Goal: Navigation & Orientation: Understand site structure

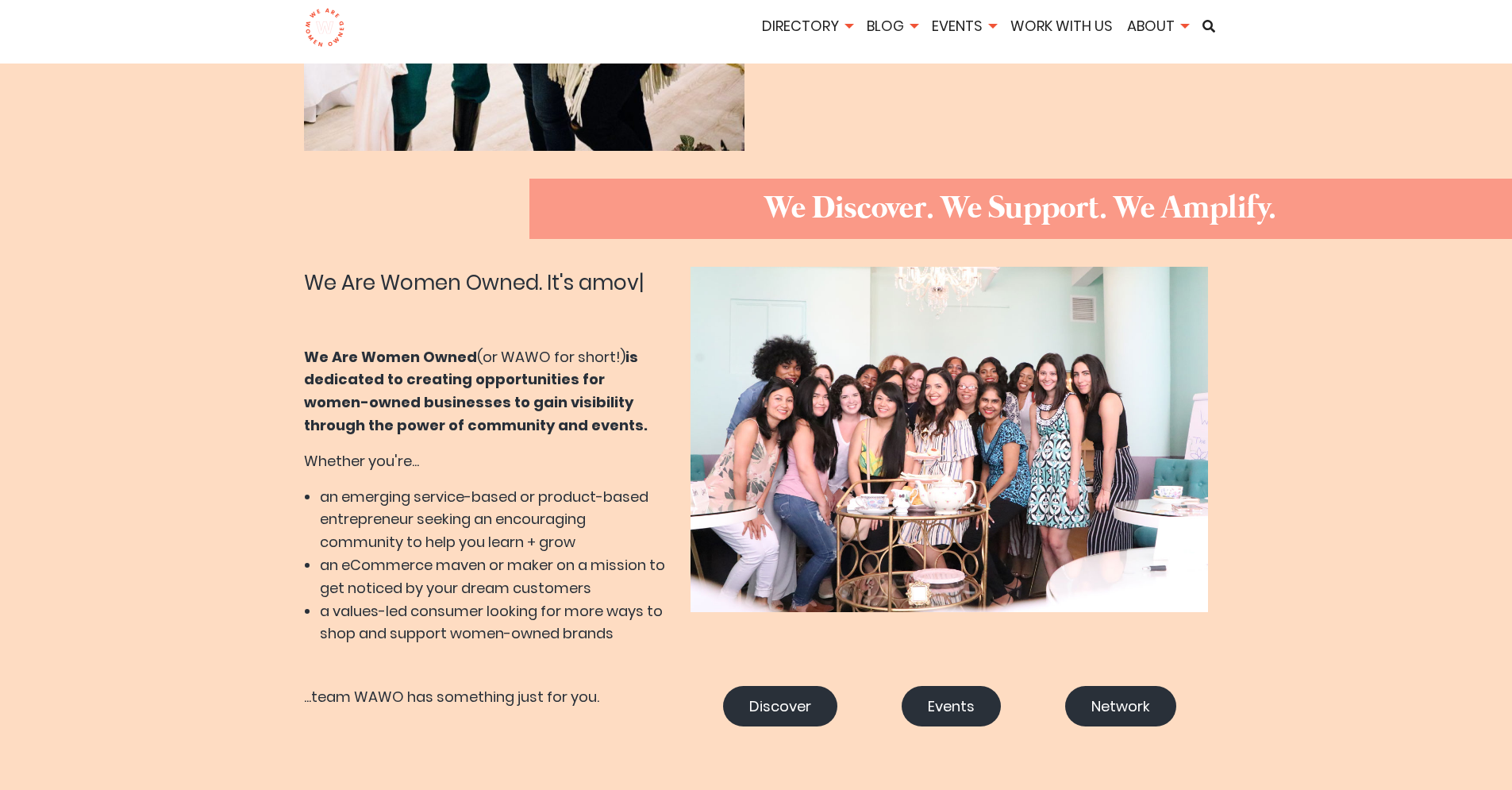
scroll to position [555, 0]
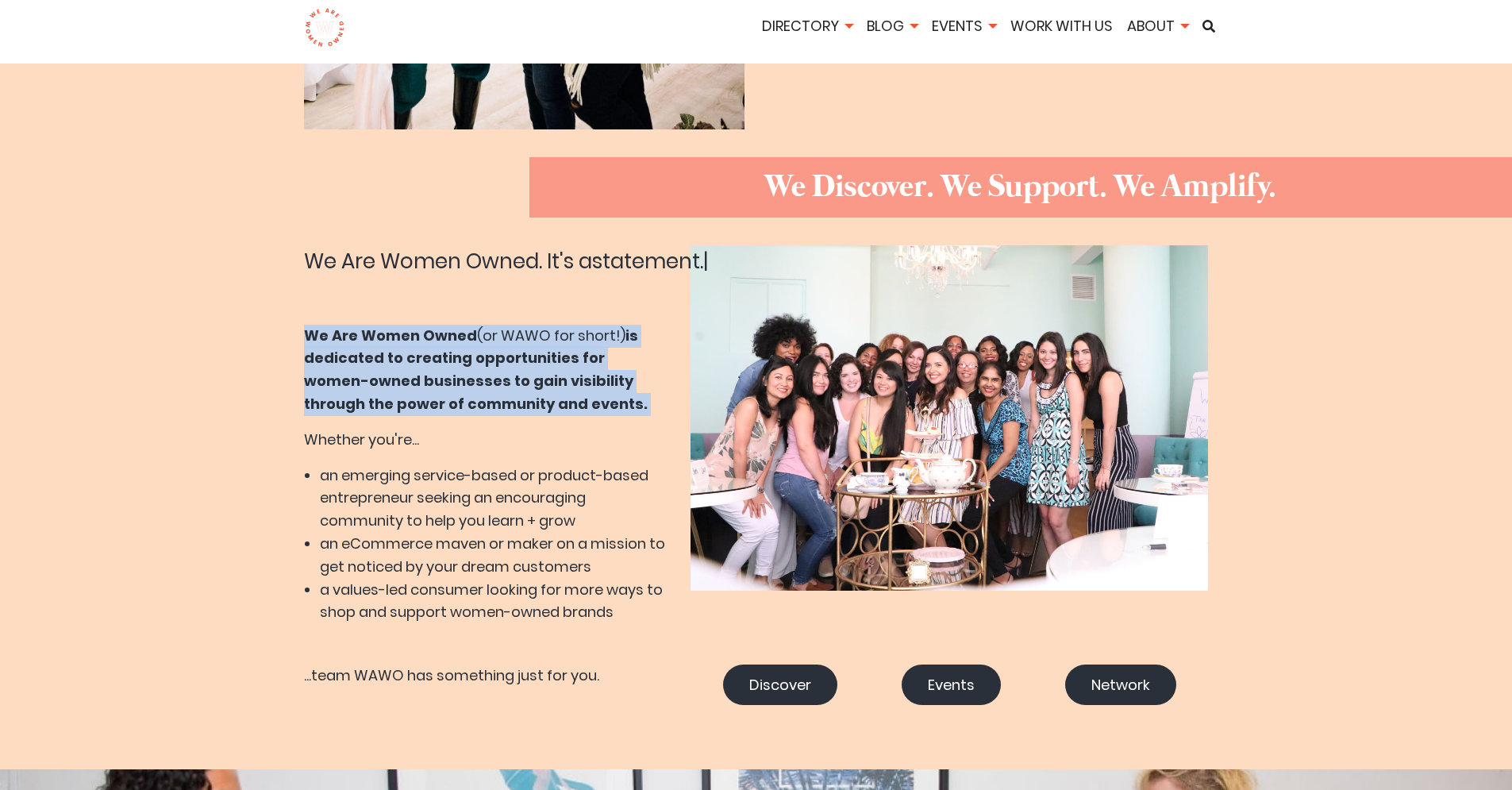
drag, startPoint x: 286, startPoint y: 335, endPoint x: 578, endPoint y: 419, distance: 303.8
click at [578, 419] on div "We Are Women Owned. It's a statement. | We Are Women Owned (or WAWO for short!)…" at bounding box center [756, 481] width 953 height 472
copy div "We Are Women Owned (or WAWO for short!) is dedicated to creating opportunities …"
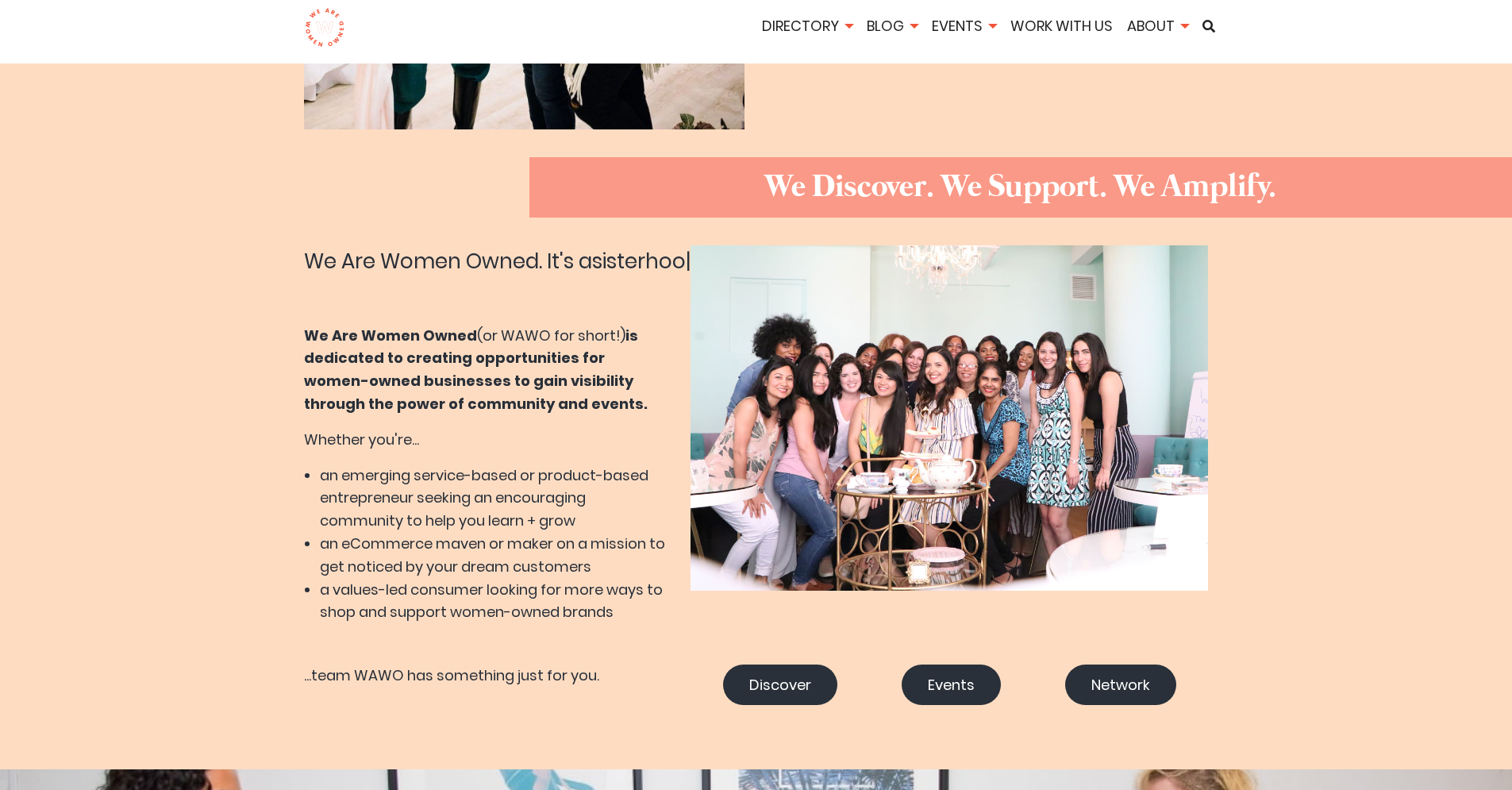
click at [325, 310] on div "We Are Women Owned. It's a sisterhoo | We Are Women Owned (or WAWO for short!) …" at bounding box center [486, 441] width 363 height 392
drag, startPoint x: 428, startPoint y: 392, endPoint x: 429, endPoint y: 383, distance: 9.1
click at [430, 390] on p "We Are Women Owned (or WAWO for short!) is dedicated to creating opportunities …" at bounding box center [486, 370] width 363 height 92
click at [319, 15] on img at bounding box center [325, 28] width 41 height 40
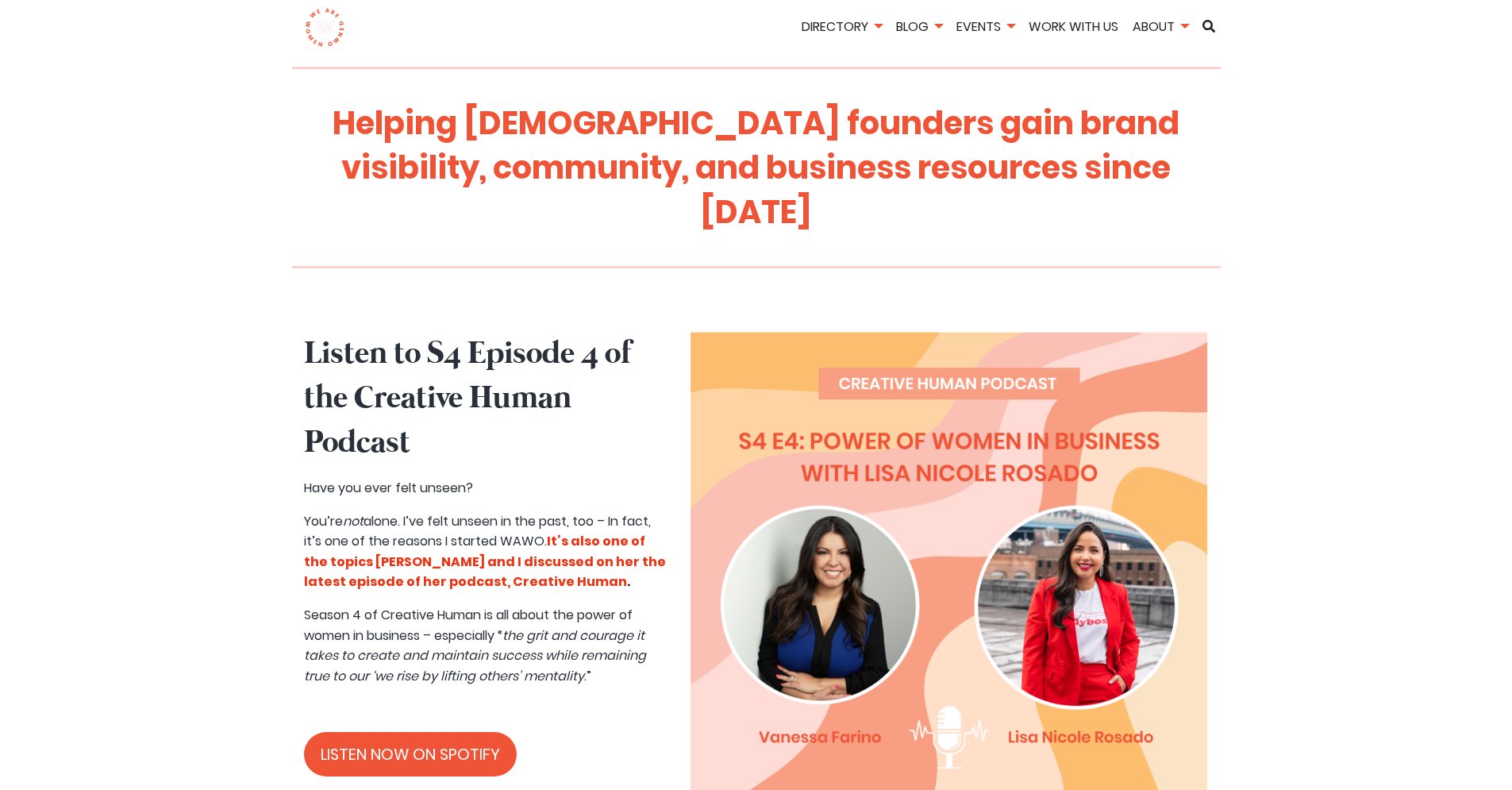
scroll to position [560, 0]
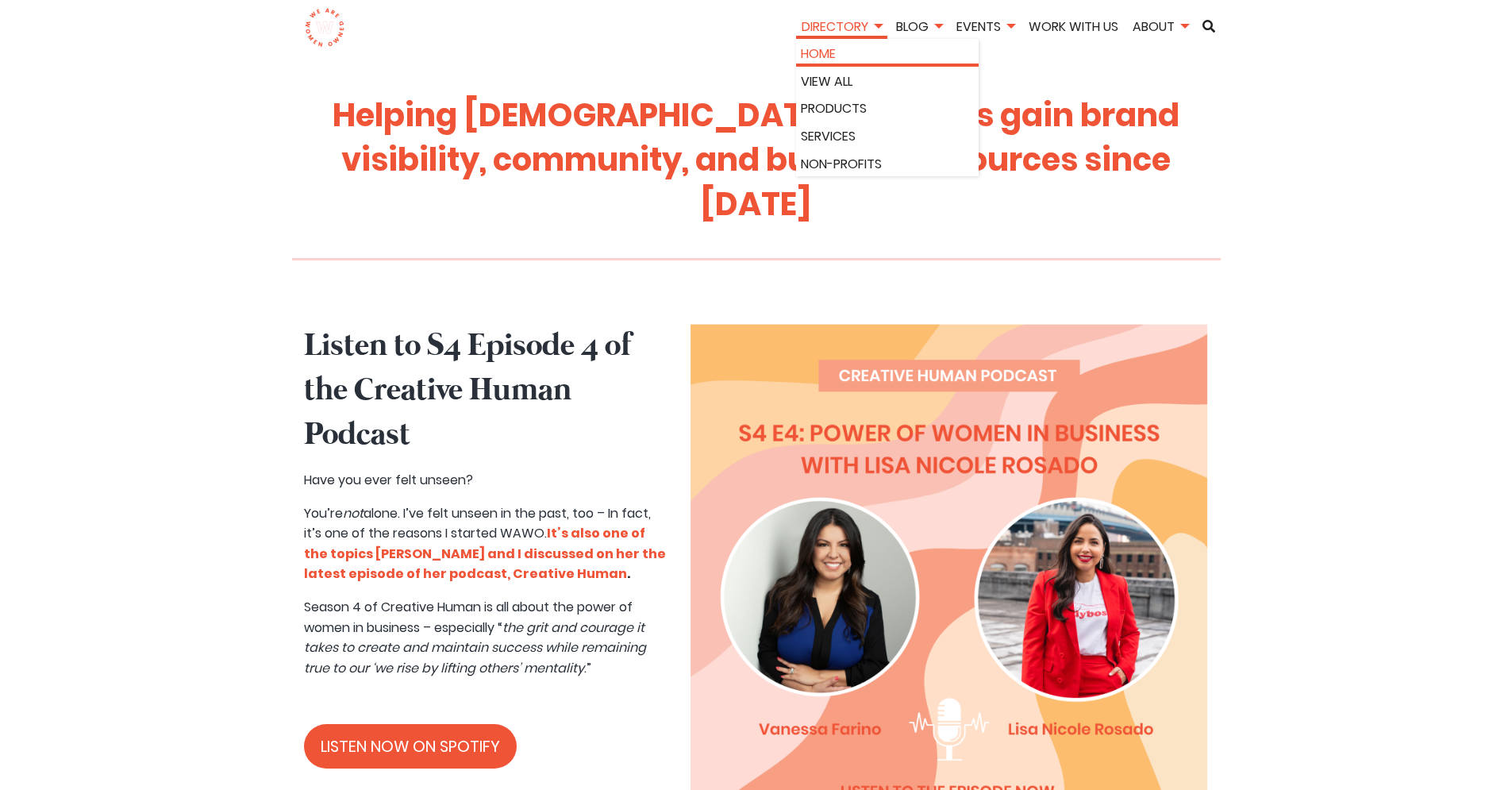
click at [842, 54] on link "Home" at bounding box center [887, 54] width 173 height 21
